Goal: Navigation & Orientation: Find specific page/section

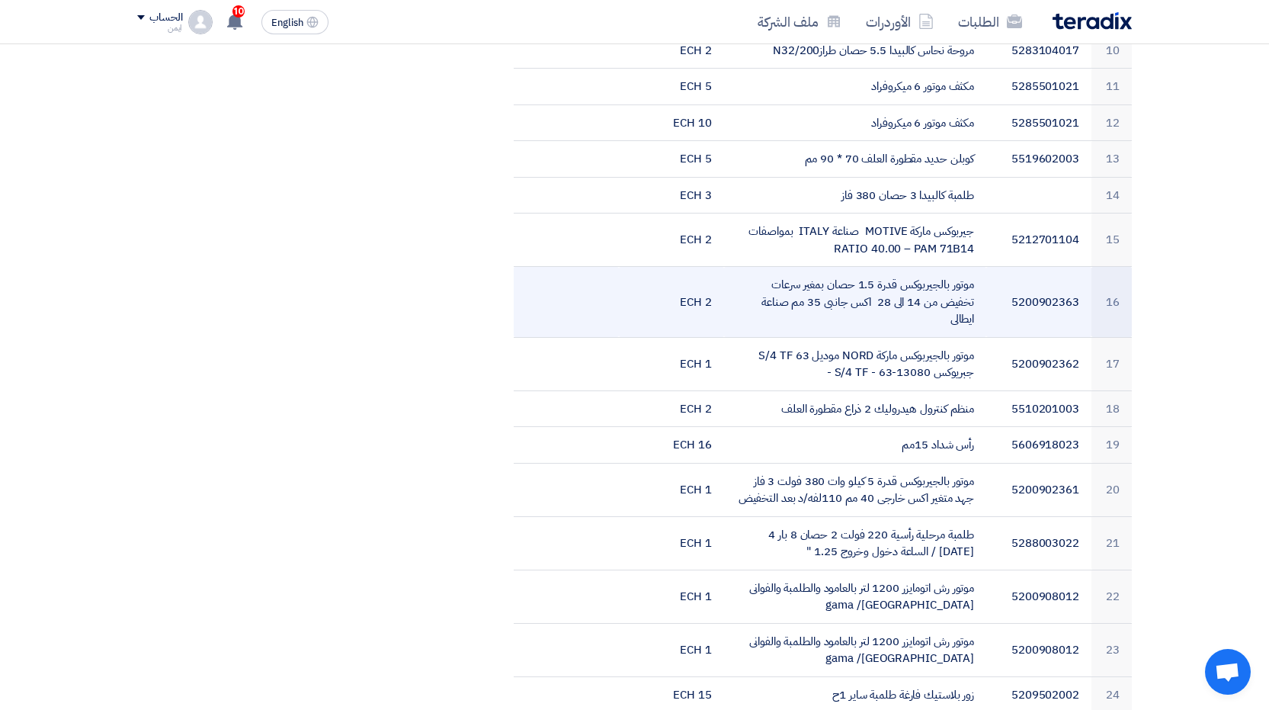
click at [1064, 283] on td "5200902363" at bounding box center [1039, 302] width 105 height 71
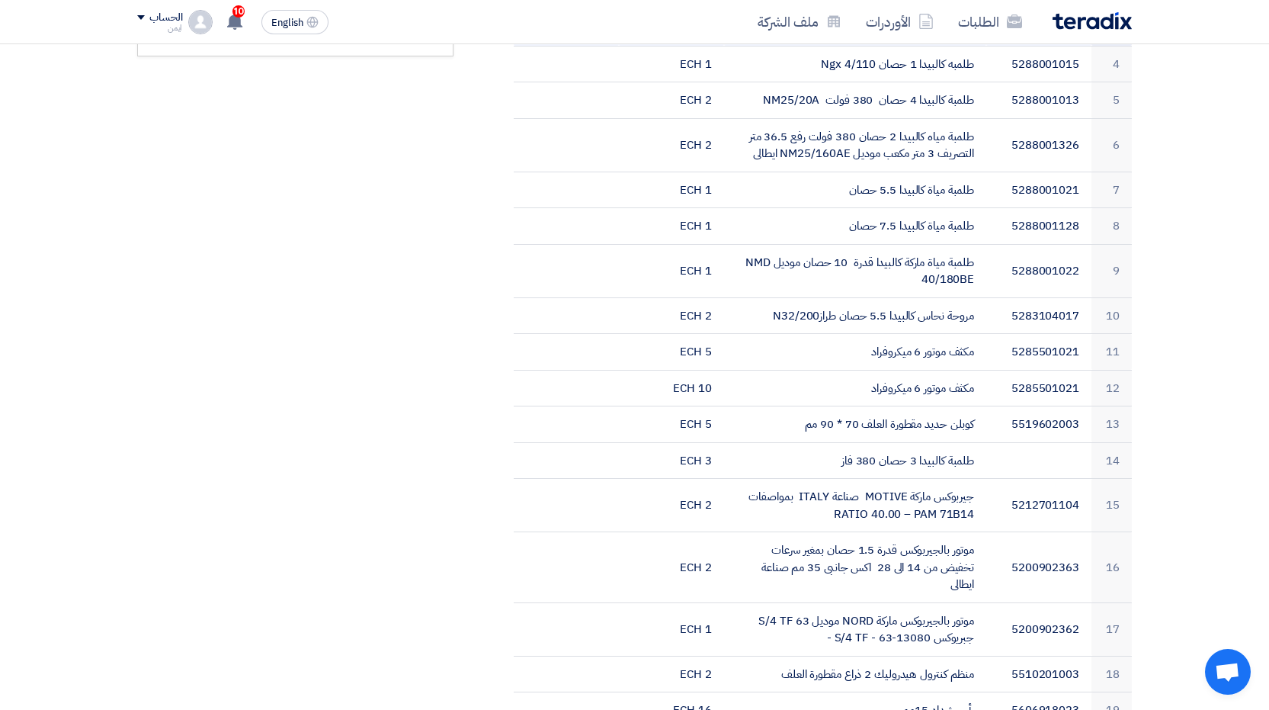
scroll to position [839, 0]
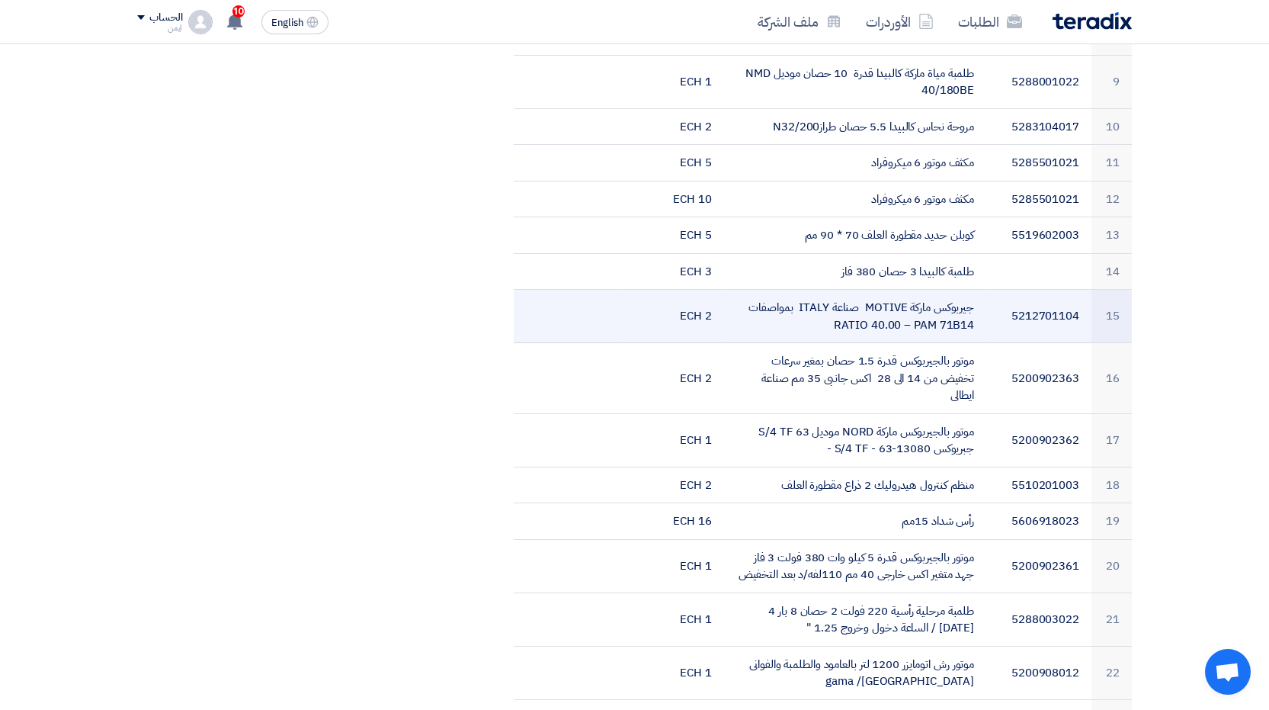
click at [1043, 303] on td "5212701104" at bounding box center [1039, 316] width 105 height 53
click at [1046, 292] on td "5212701104" at bounding box center [1039, 316] width 105 height 53
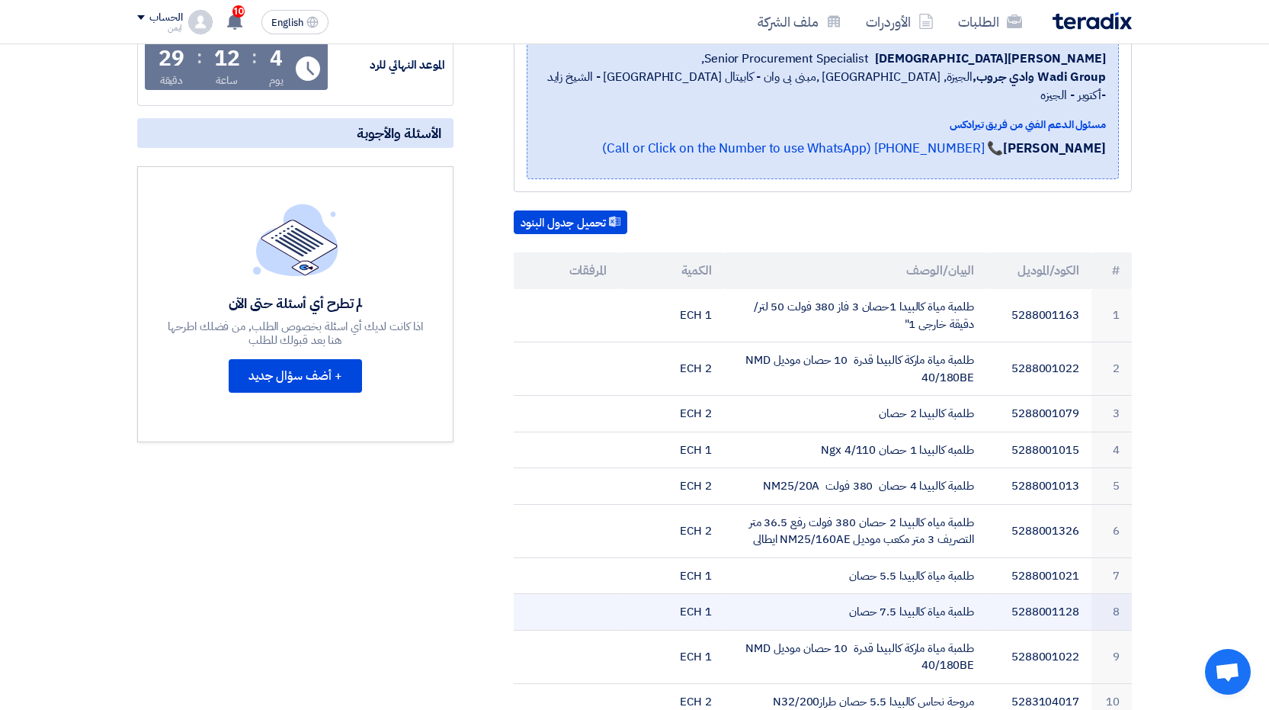
scroll to position [0, 0]
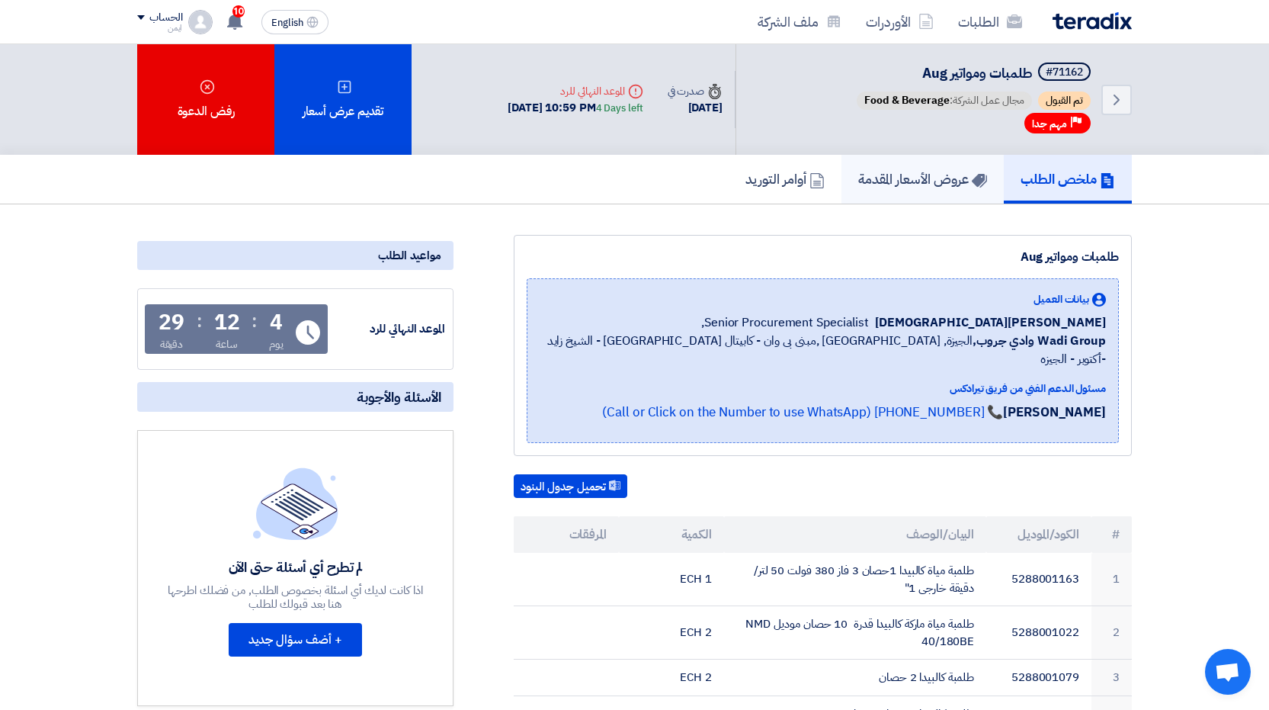
click at [892, 174] on h5 "عروض الأسعار المقدمة" at bounding box center [922, 179] width 129 height 18
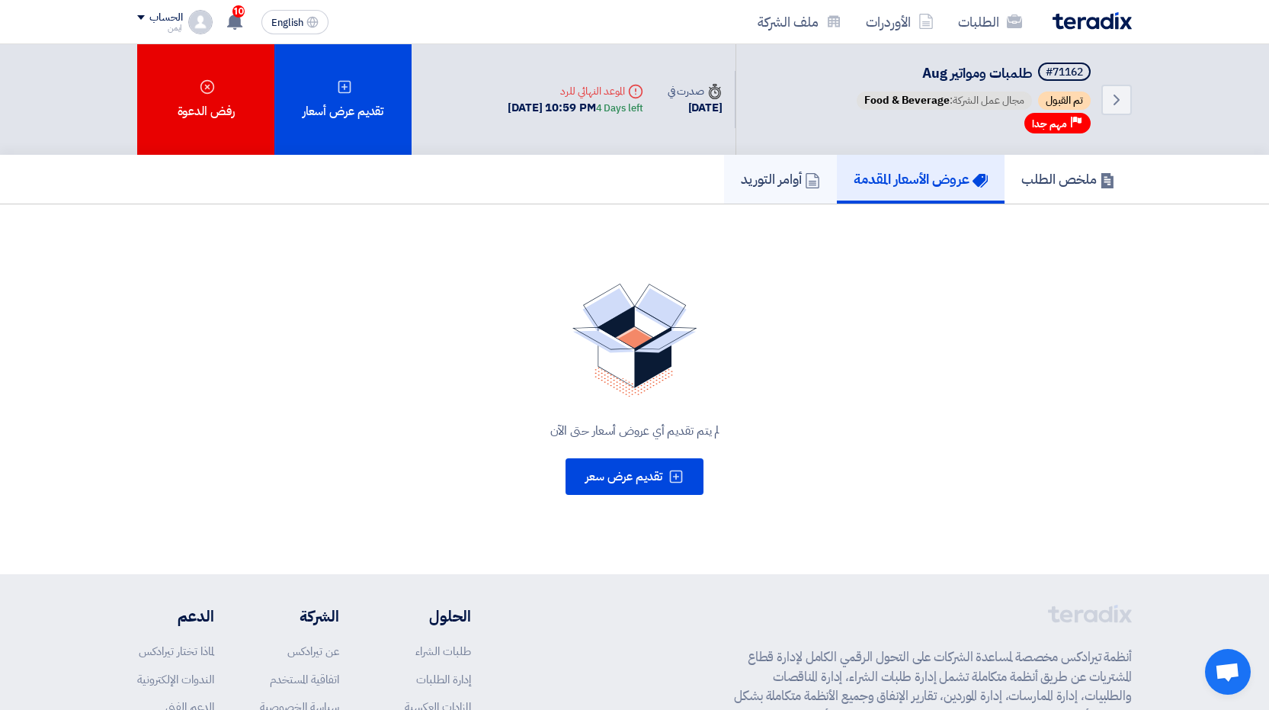
click at [767, 184] on h5 "أوامر التوريد" at bounding box center [780, 179] width 79 height 18
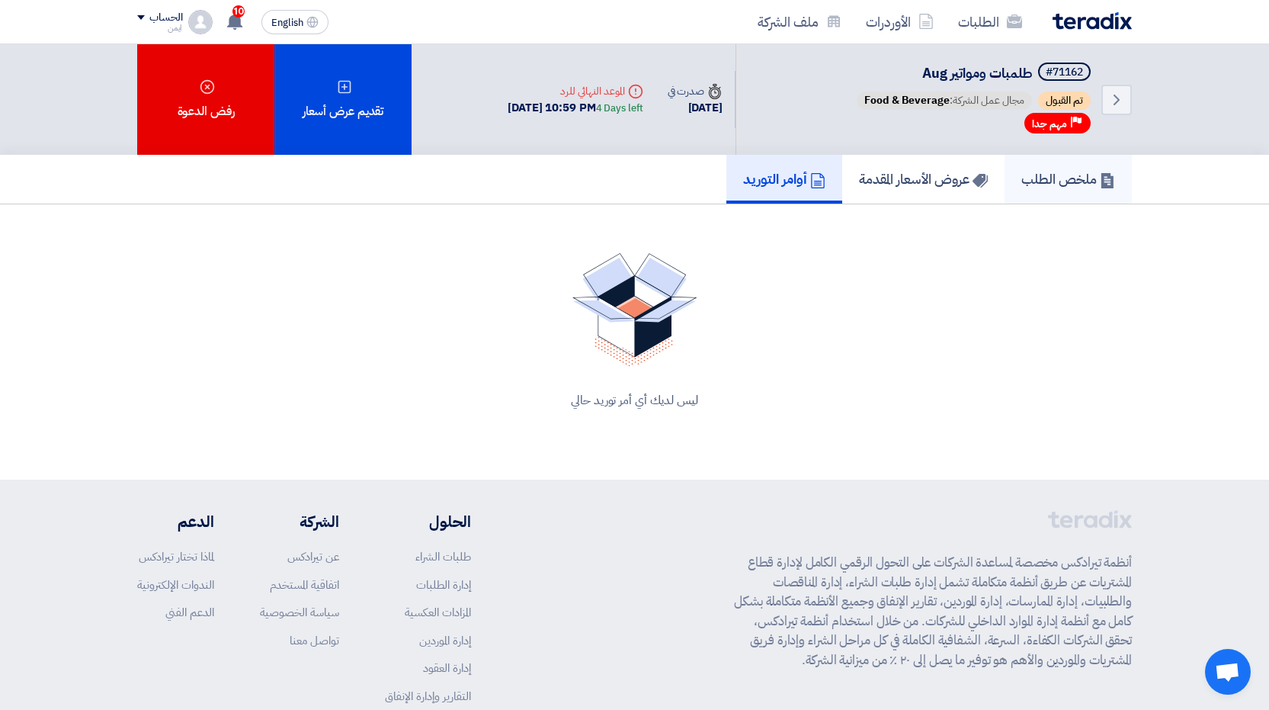
click at [1054, 172] on h5 "ملخص الطلب" at bounding box center [1069, 179] width 94 height 18
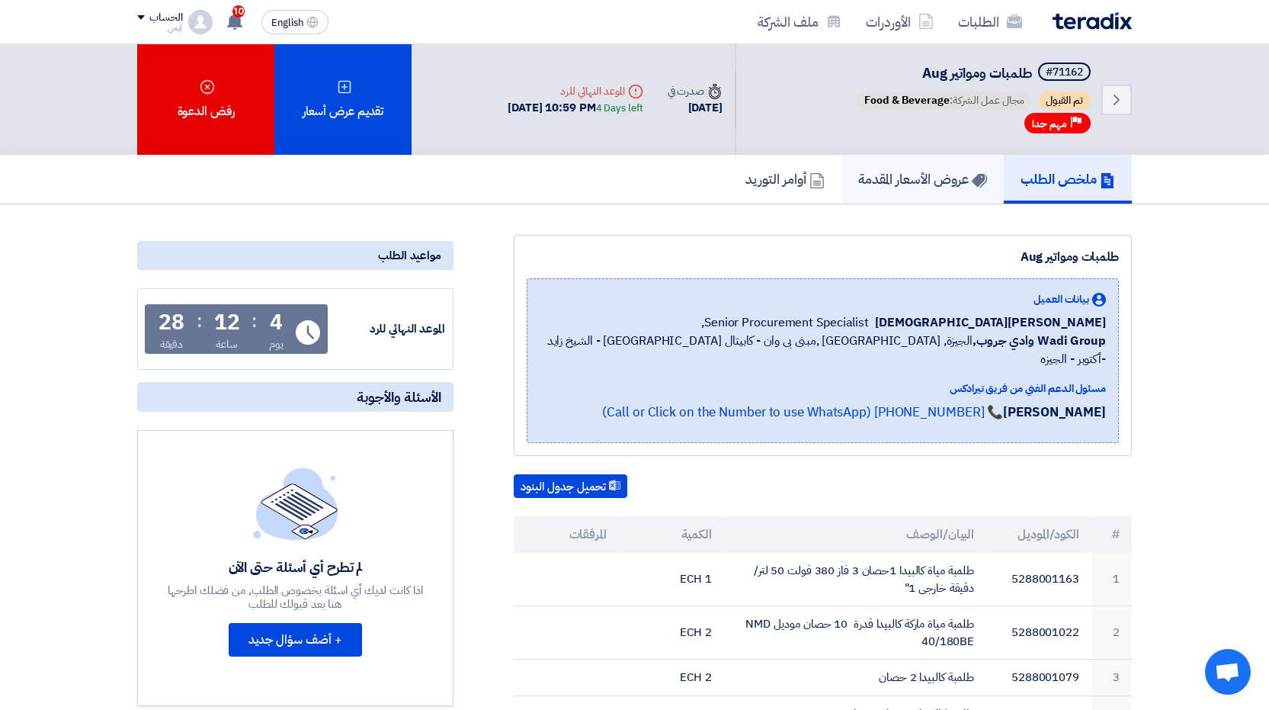
click at [931, 186] on h5 "عروض الأسعار المقدمة" at bounding box center [922, 179] width 129 height 18
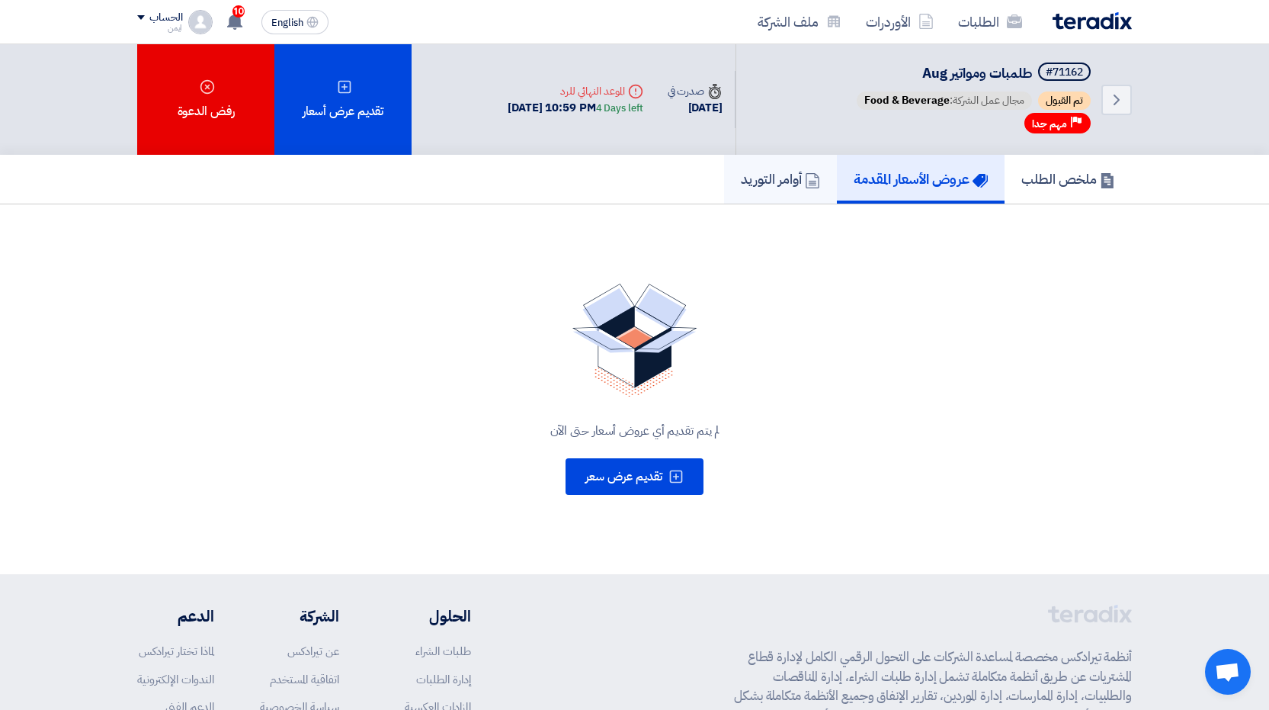
click at [793, 180] on h5 "أوامر التوريد" at bounding box center [780, 179] width 79 height 18
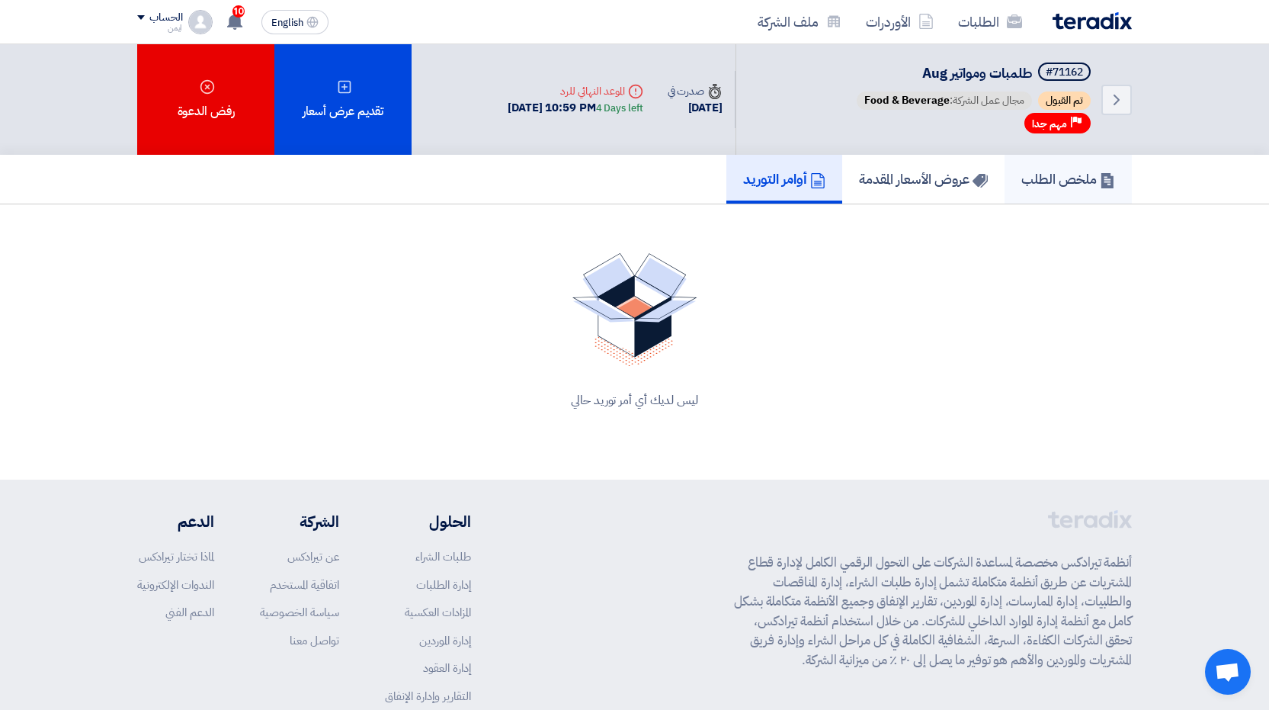
click at [1063, 188] on h5 "ملخص الطلب" at bounding box center [1069, 179] width 94 height 18
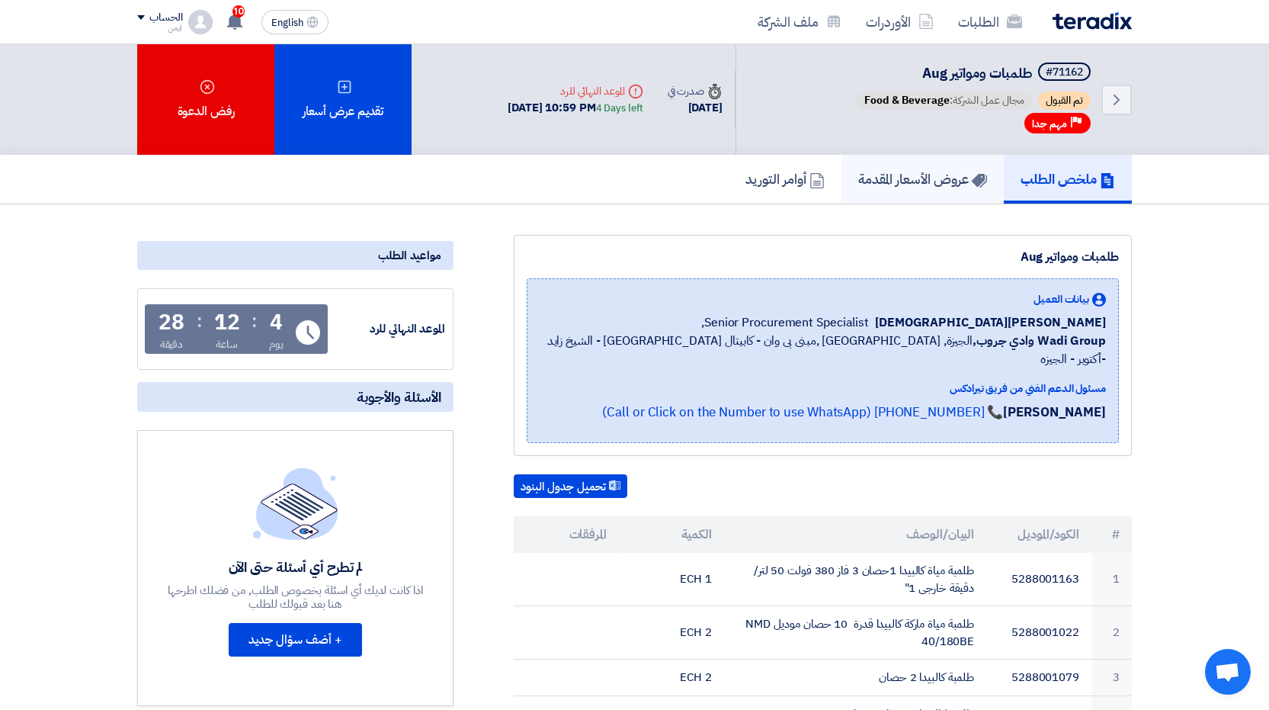
click at [900, 195] on link "عروض الأسعار المقدمة" at bounding box center [923, 179] width 162 height 49
